Goal: Transaction & Acquisition: Purchase product/service

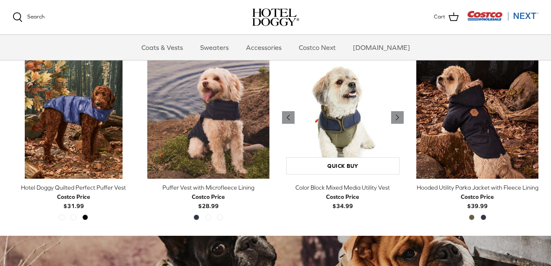
scroll to position [406, 0]
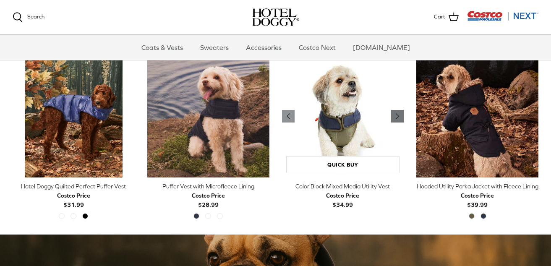
click at [394, 117] on icon "Right" at bounding box center [397, 116] width 10 height 10
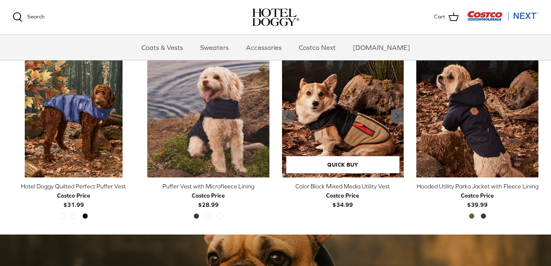
click at [394, 117] on icon "Right" at bounding box center [397, 116] width 10 height 10
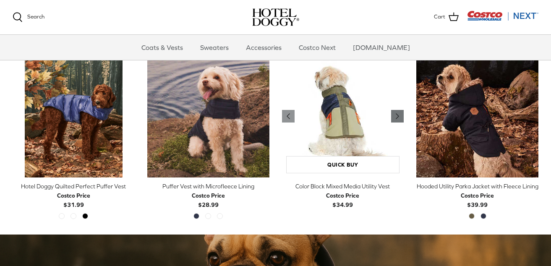
click at [394, 117] on icon "Right" at bounding box center [397, 116] width 10 height 10
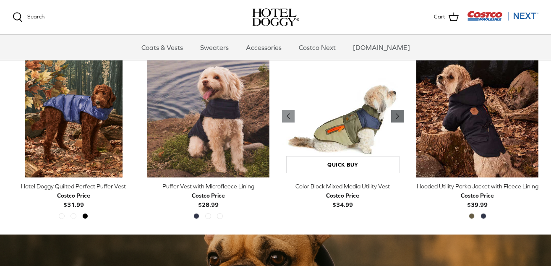
click at [394, 117] on icon "Right" at bounding box center [397, 116] width 10 height 10
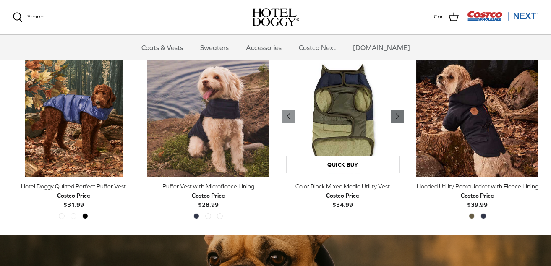
click at [394, 117] on icon "Right" at bounding box center [397, 116] width 10 height 10
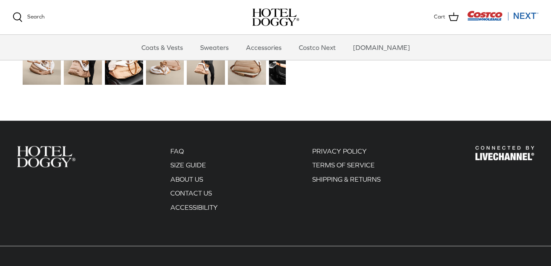
scroll to position [1102, 0]
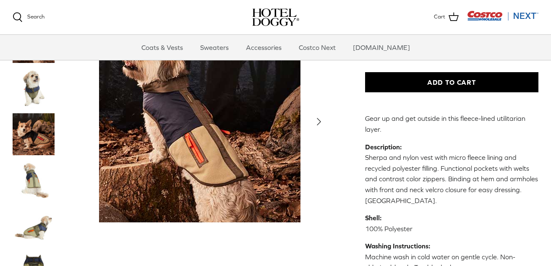
scroll to position [179, 0]
